Goal: Information Seeking & Learning: Learn about a topic

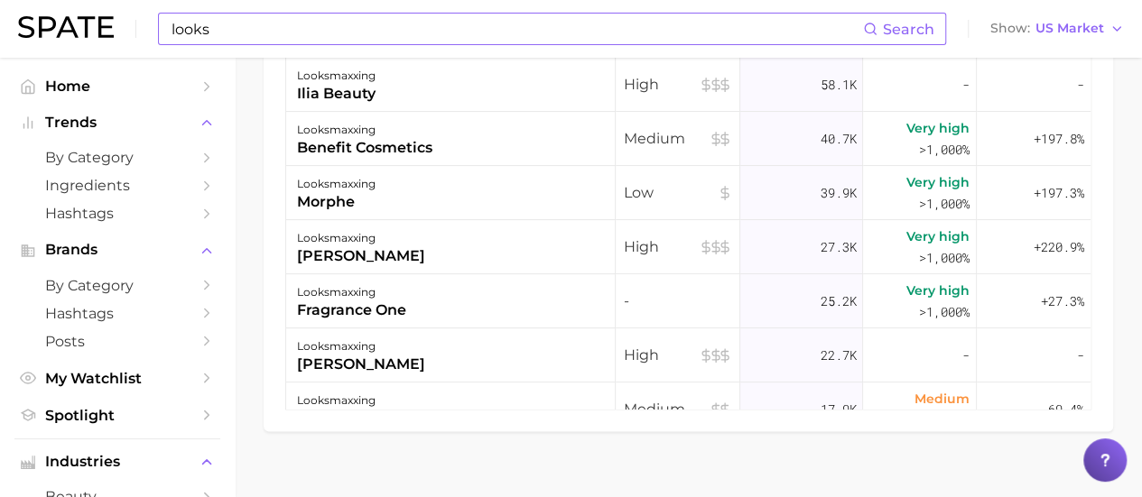
scroll to position [813, 0]
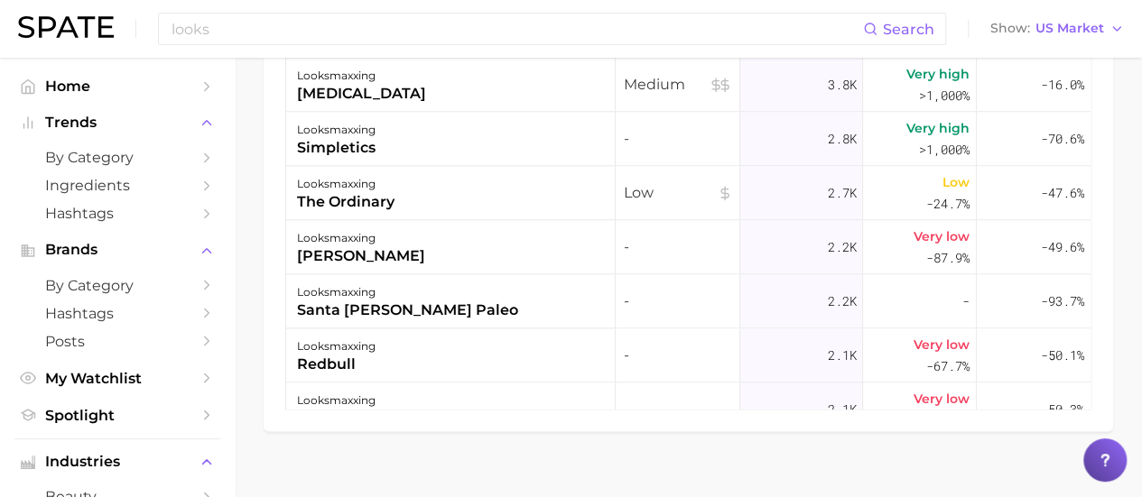
click at [246, 11] on div "looks Search Show US Market" at bounding box center [571, 29] width 1106 height 58
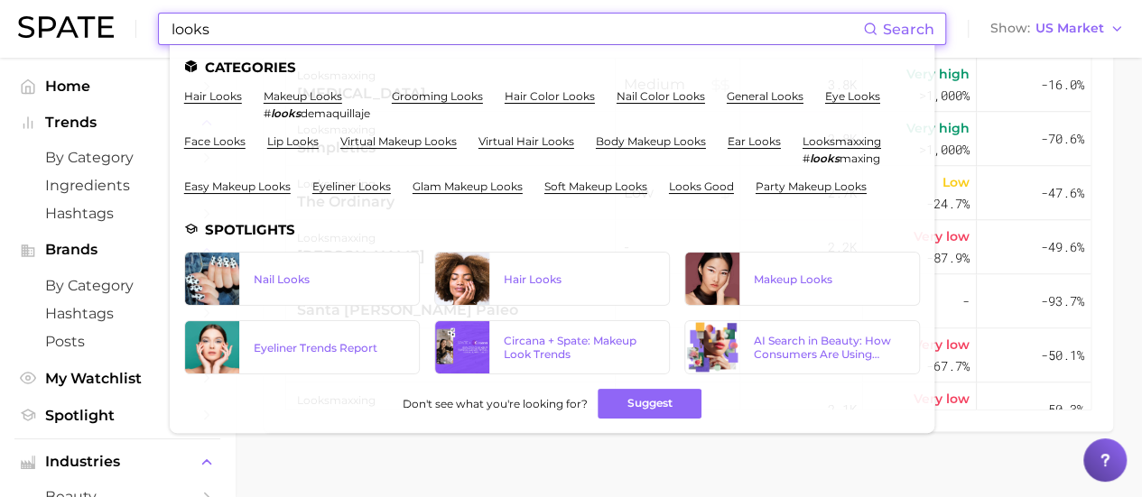
click at [242, 20] on input "looks" at bounding box center [516, 29] width 693 height 31
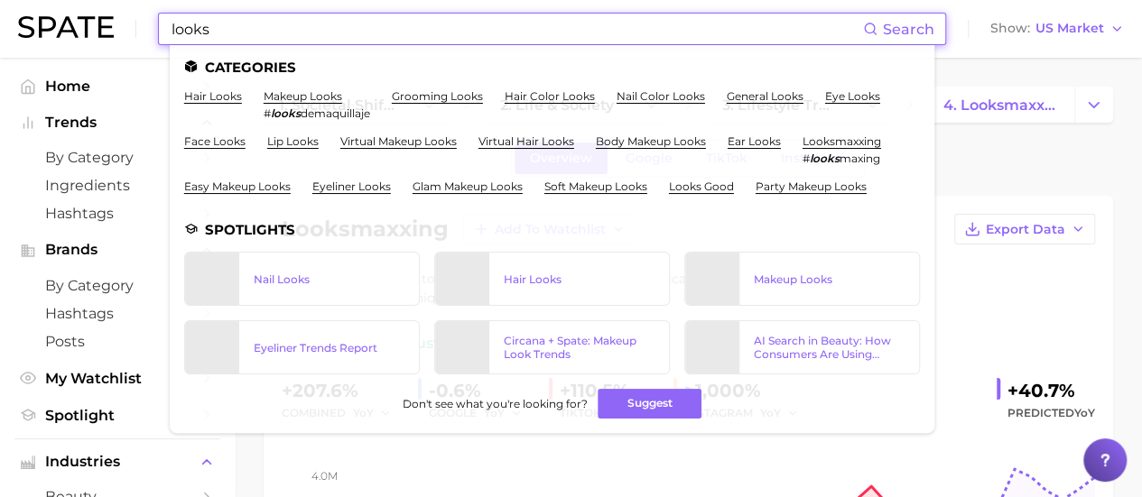
click at [242, 20] on input "looks" at bounding box center [516, 29] width 693 height 31
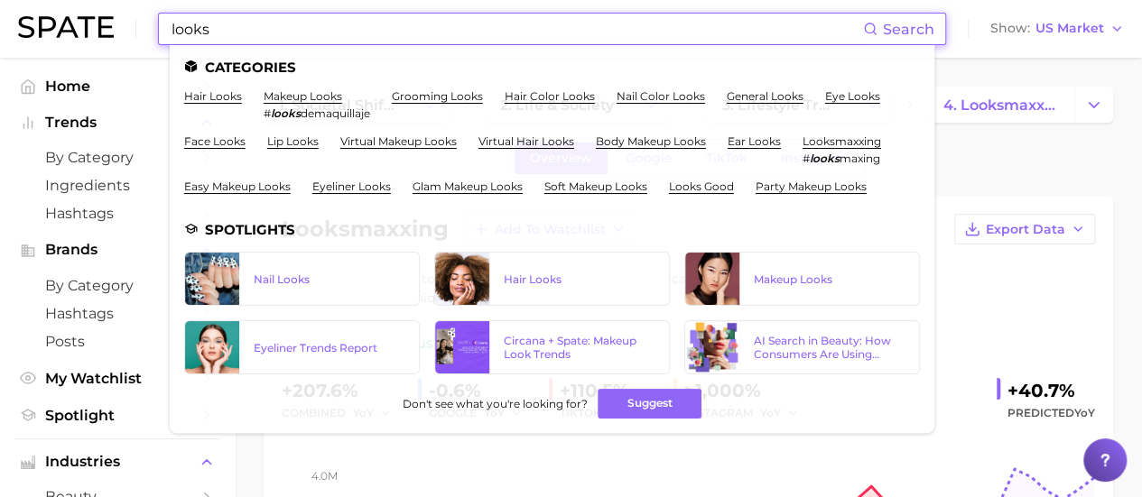
drag, startPoint x: 0, startPoint y: 0, endPoint x: 242, endPoint y: 18, distance: 242.6
click at [242, 18] on input "looks" at bounding box center [516, 29] width 693 height 31
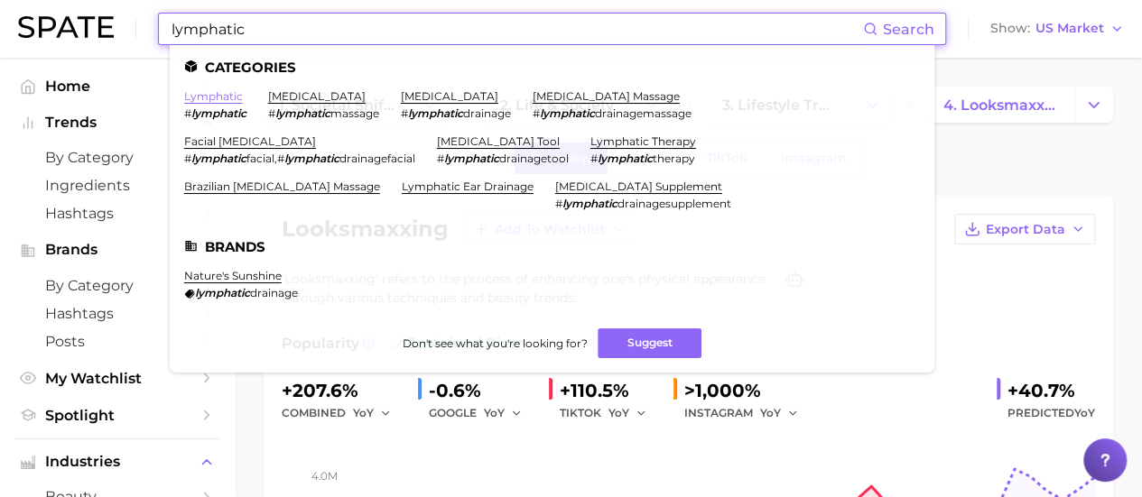
type input "lymphatic"
drag, startPoint x: 229, startPoint y: 100, endPoint x: 205, endPoint y: 115, distance: 28.3
drag, startPoint x: 205, startPoint y: 115, endPoint x: 199, endPoint y: 97, distance: 19.1
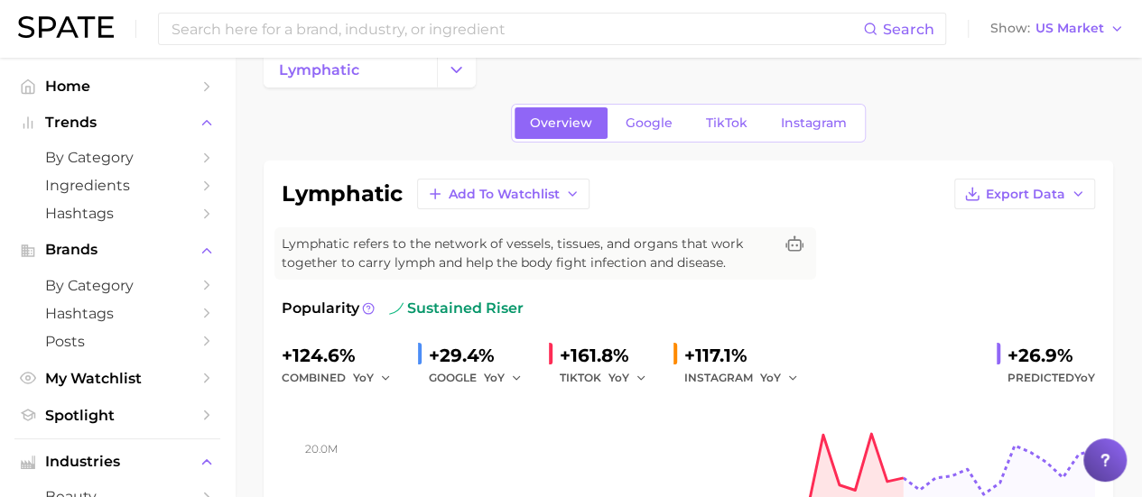
scroll to position [90, 0]
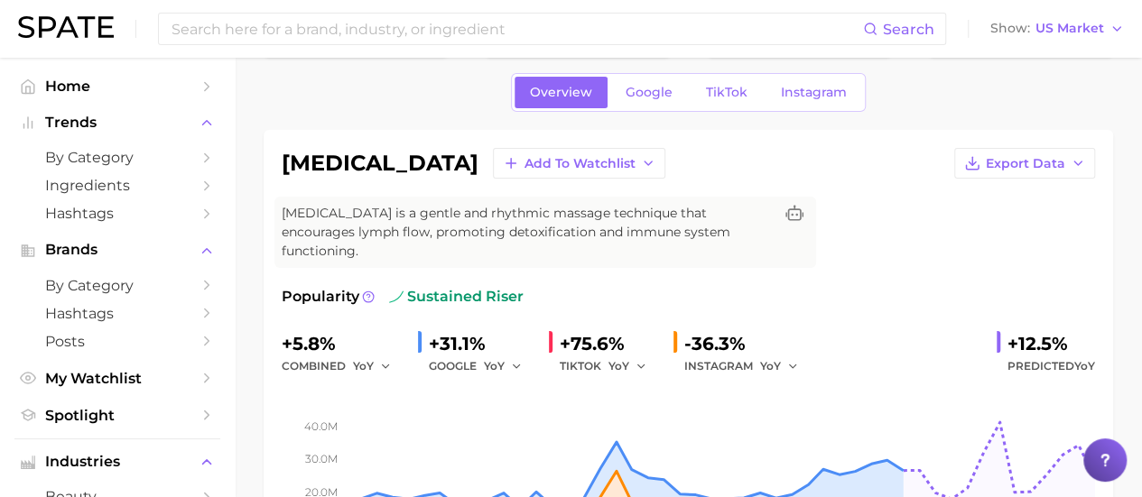
scroll to position [90, 0]
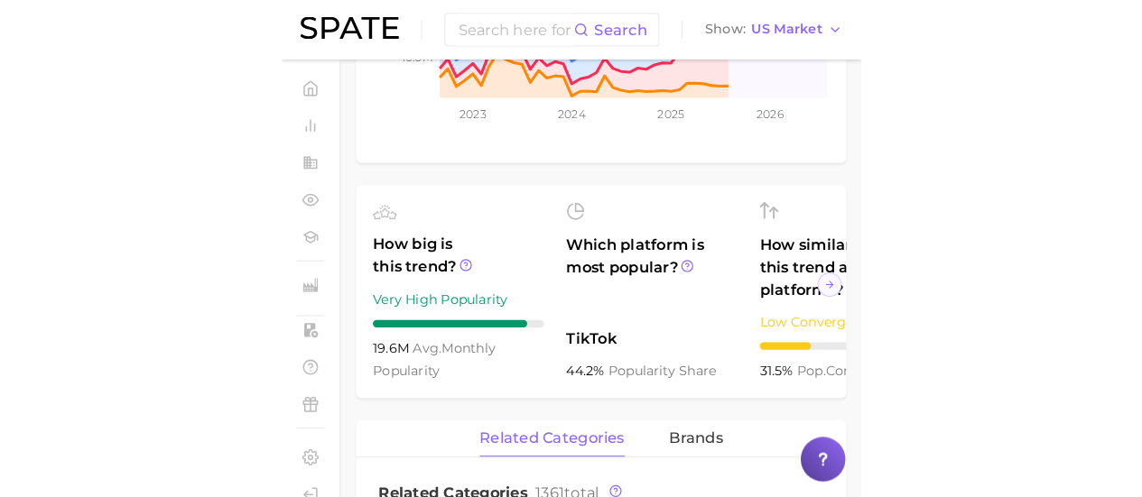
scroll to position [632, 0]
